Goal: Check status

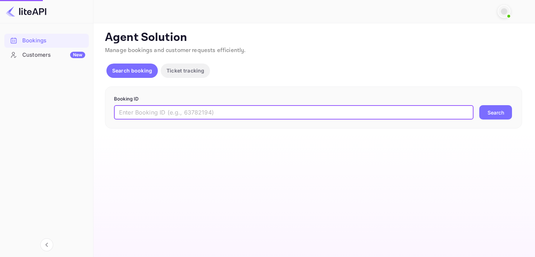
type input "9288080"
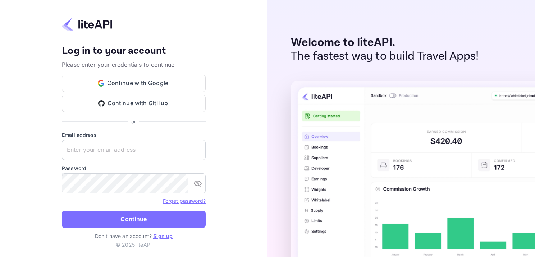
type input "[EMAIL_ADDRESS][DOMAIN_NAME]"
click at [180, 221] on button "Continue" at bounding box center [134, 219] width 144 height 17
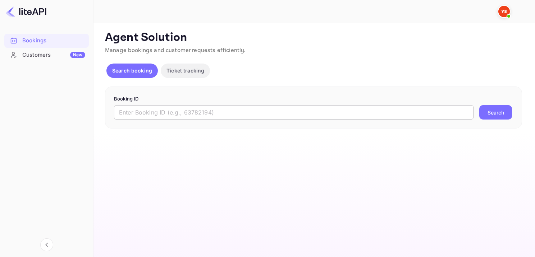
click at [258, 109] on input "text" at bounding box center [293, 112] width 359 height 14
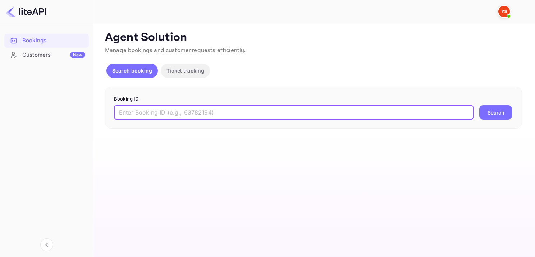
paste input "9288080"
type input "9288080"
click at [505, 112] on button "Search" at bounding box center [495, 112] width 33 height 14
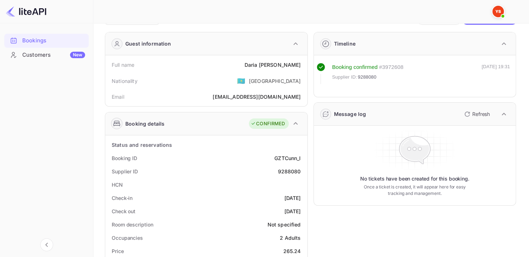
scroll to position [36, 0]
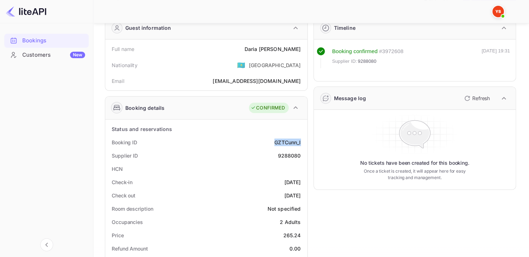
drag, startPoint x: 266, startPoint y: 145, endPoint x: 303, endPoint y: 143, distance: 37.4
click at [303, 143] on div "Booking ID GZTCunn_I" at bounding box center [206, 142] width 196 height 13
copy div "GZTCunn_I"
drag, startPoint x: 256, startPoint y: 48, endPoint x: 307, endPoint y: 49, distance: 50.6
click at [307, 49] on div "Full name Daria Efremova Nationality 🇰🇿 Kazakhstan Email defremova9@gmail.com" at bounding box center [206, 65] width 202 height 51
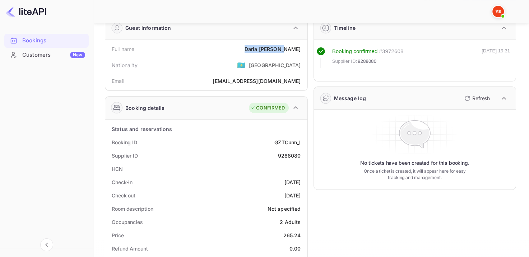
copy div "Daria Efremova"
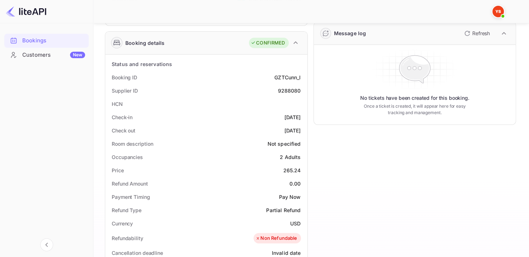
scroll to position [216, 0]
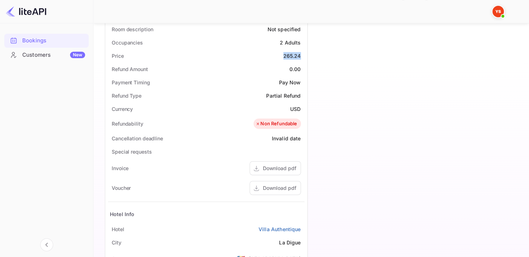
drag, startPoint x: 278, startPoint y: 57, endPoint x: 300, endPoint y: 55, distance: 22.0
click at [300, 55] on div "Price 265.24" at bounding box center [206, 55] width 196 height 13
copy div "265.24"
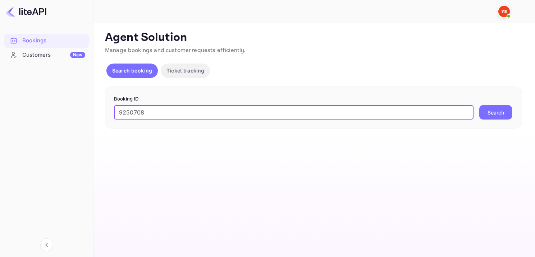
type input "9250708"
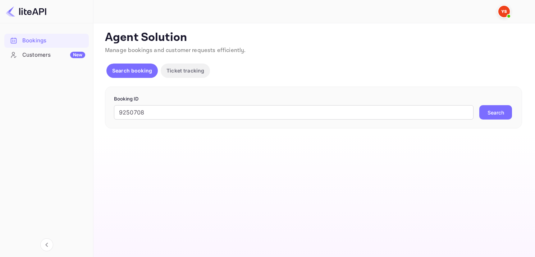
click at [502, 111] on button "Search" at bounding box center [495, 112] width 33 height 14
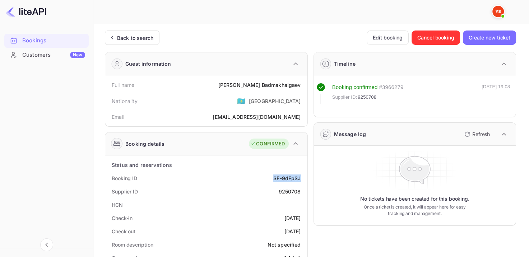
drag, startPoint x: 277, startPoint y: 181, endPoint x: 301, endPoint y: 181, distance: 23.4
click at [301, 181] on div "Booking ID SF-9dFpSJ" at bounding box center [206, 178] width 196 height 13
copy div "SF-9dFpSJ"
drag, startPoint x: 243, startPoint y: 82, endPoint x: 302, endPoint y: 80, distance: 58.6
click at [302, 80] on div "Full name [PERSON_NAME]" at bounding box center [206, 84] width 196 height 13
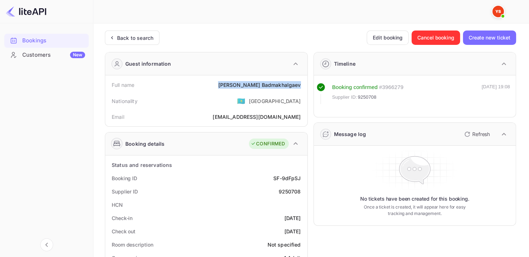
copy div "[PERSON_NAME]"
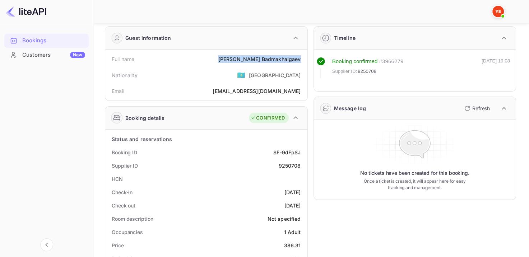
scroll to position [72, 0]
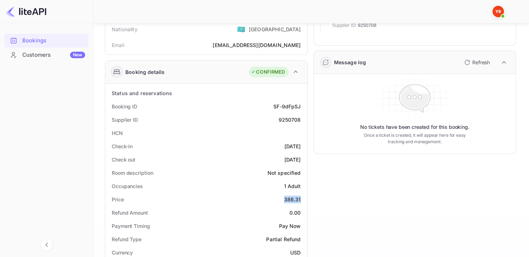
drag, startPoint x: 281, startPoint y: 202, endPoint x: 306, endPoint y: 203, distance: 25.2
copy div "386.31"
